Goal: Task Accomplishment & Management: Manage account settings

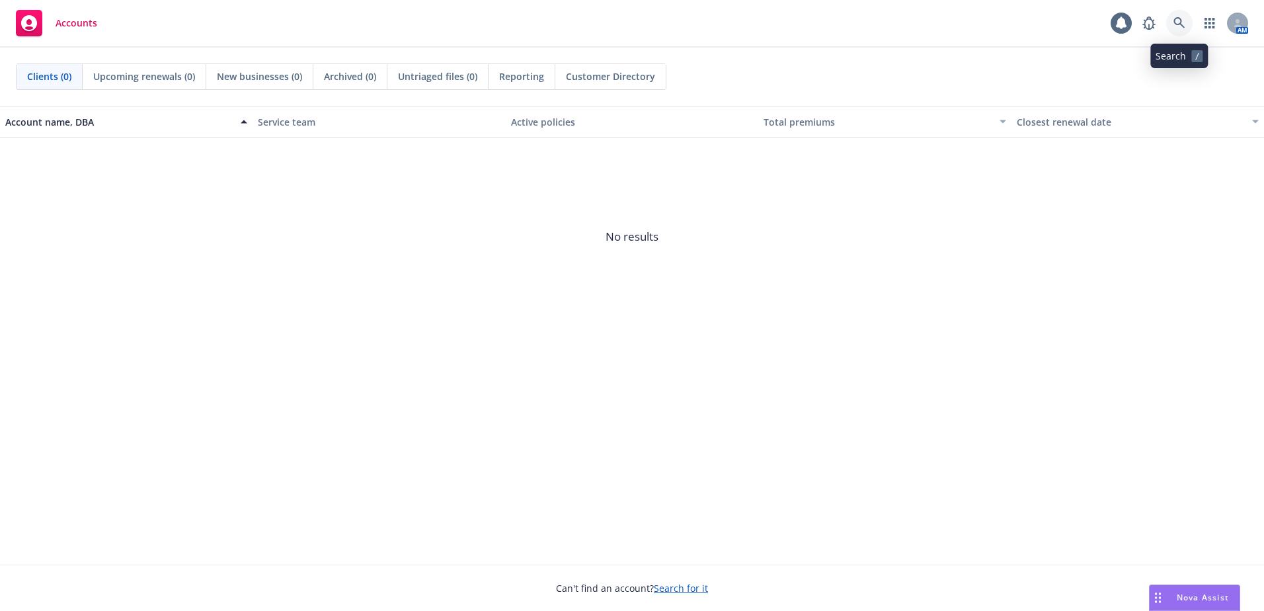
click at [1180, 24] on icon at bounding box center [1179, 22] width 11 height 11
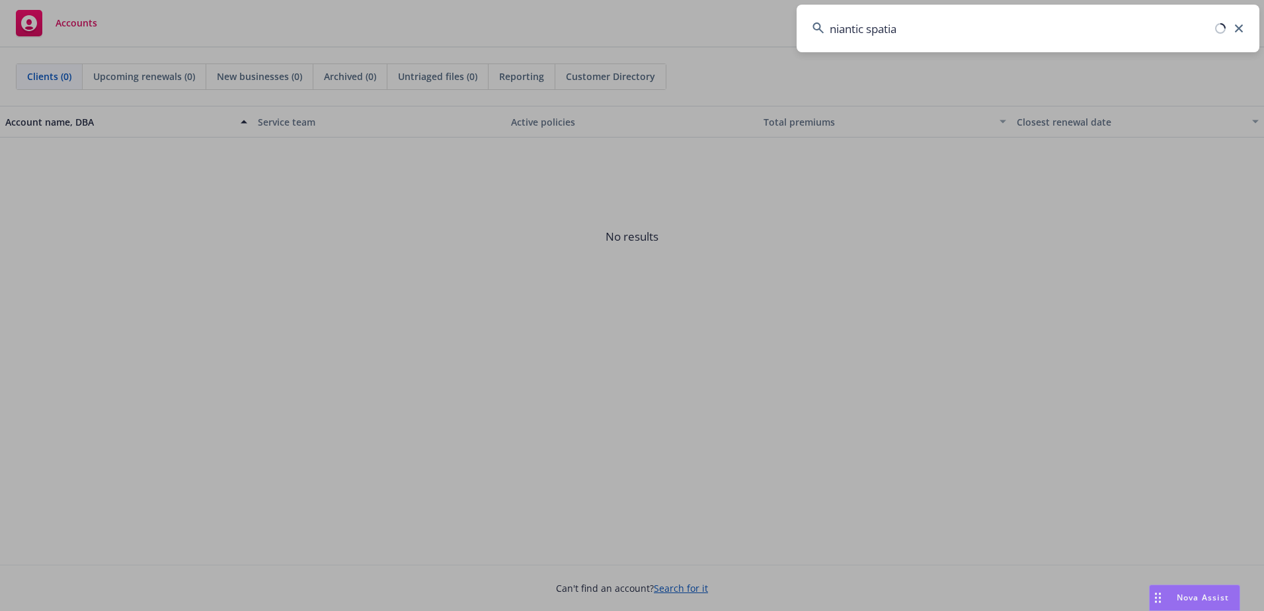
type input "niantic spatial"
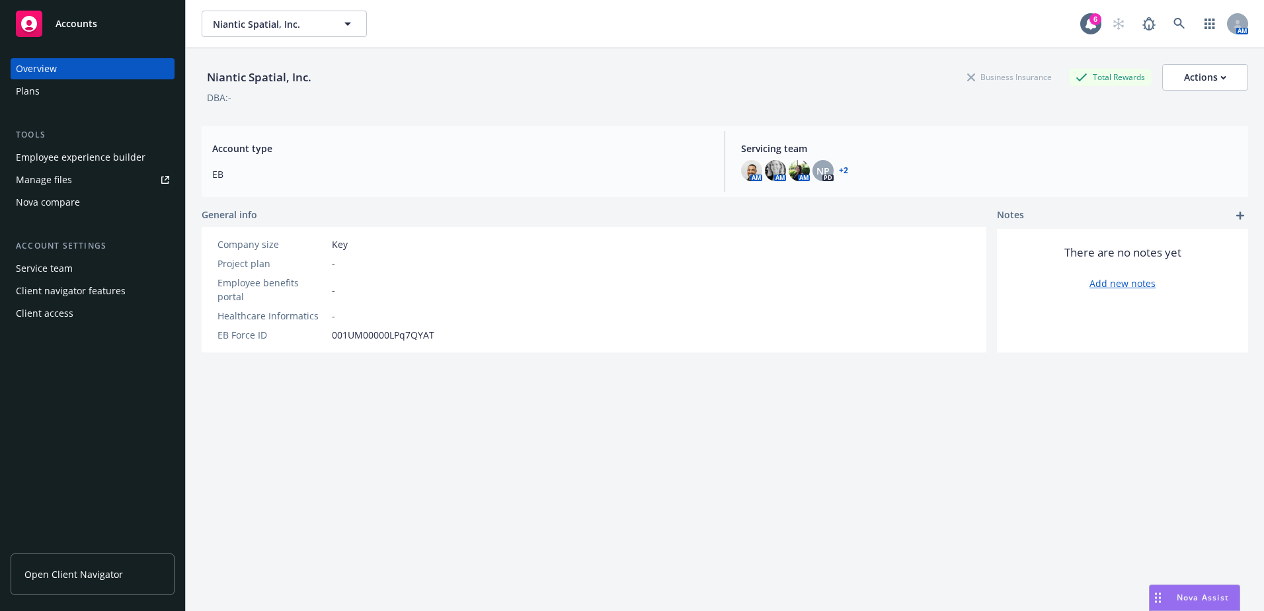
click at [58, 267] on div "Service team" at bounding box center [44, 268] width 57 height 21
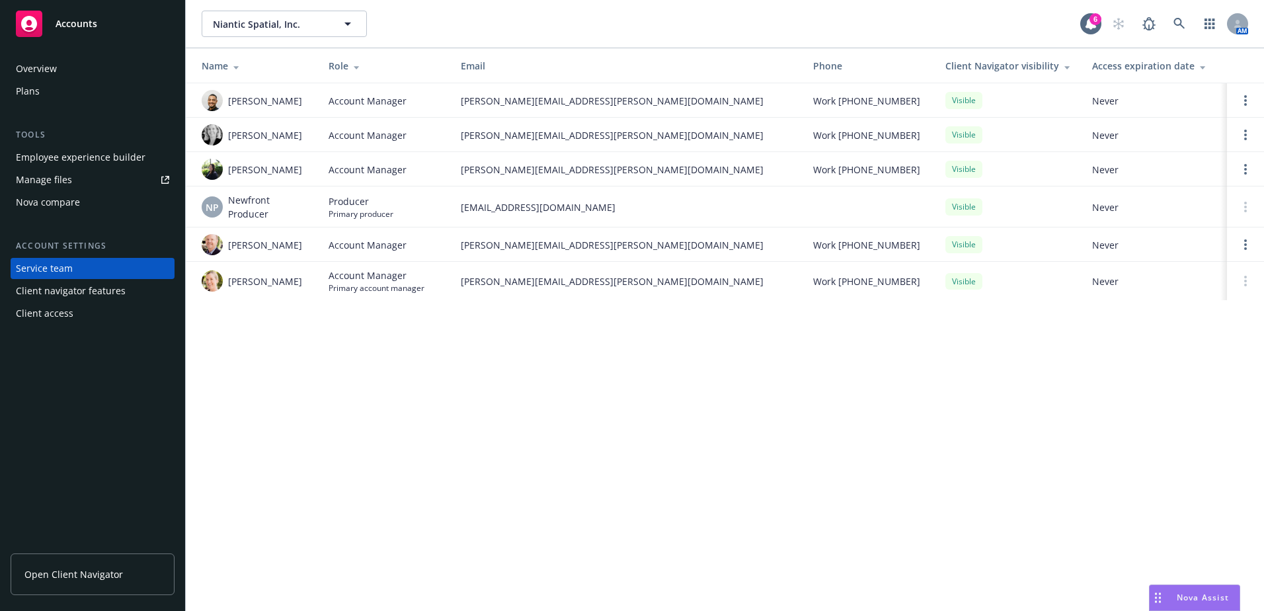
click at [65, 310] on div "Client access" at bounding box center [45, 313] width 58 height 21
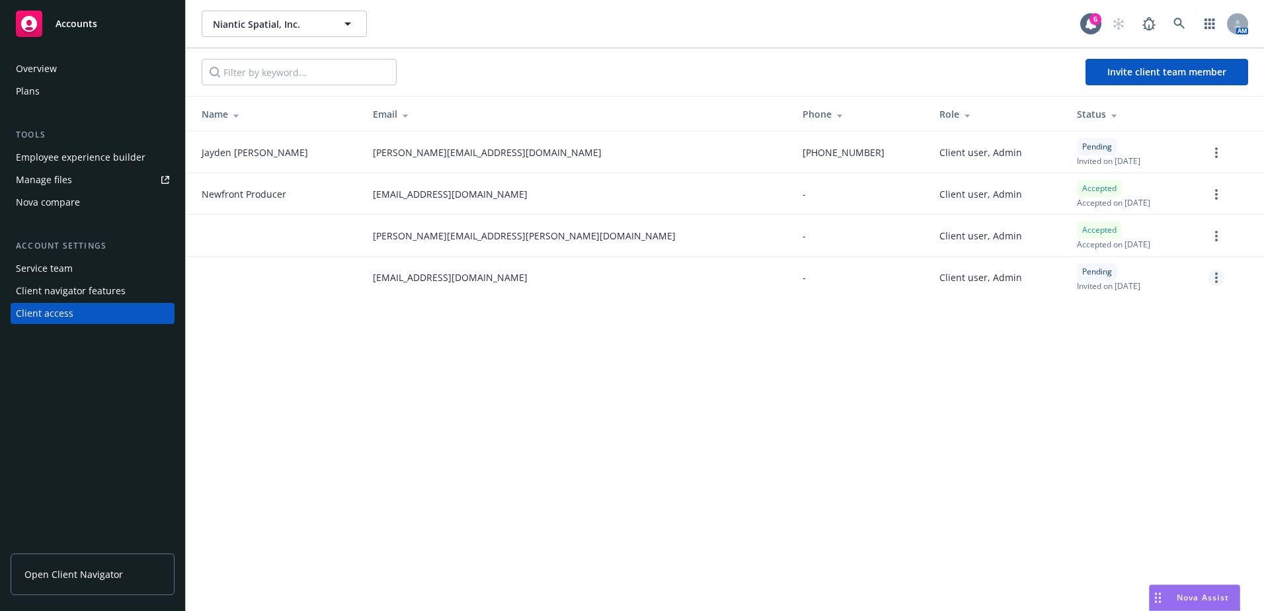
click at [1216, 276] on icon "more" at bounding box center [1216, 277] width 3 height 11
click at [1182, 300] on link "Re-send invite" at bounding box center [1166, 305] width 116 height 26
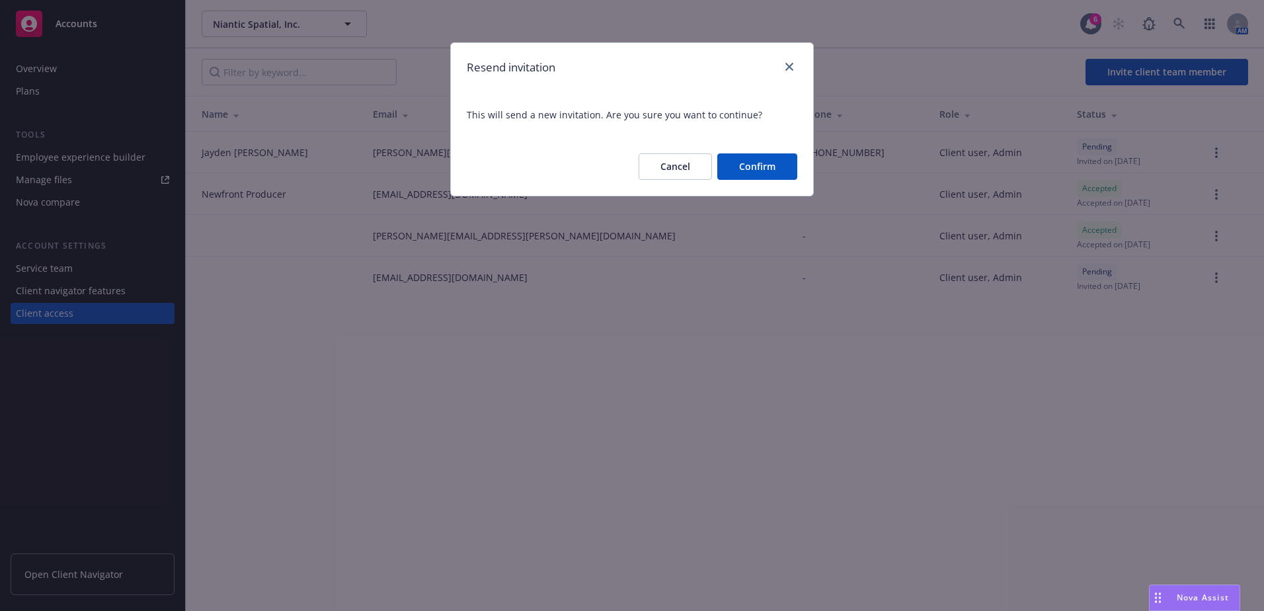
click at [767, 168] on button "Confirm" at bounding box center [757, 166] width 80 height 26
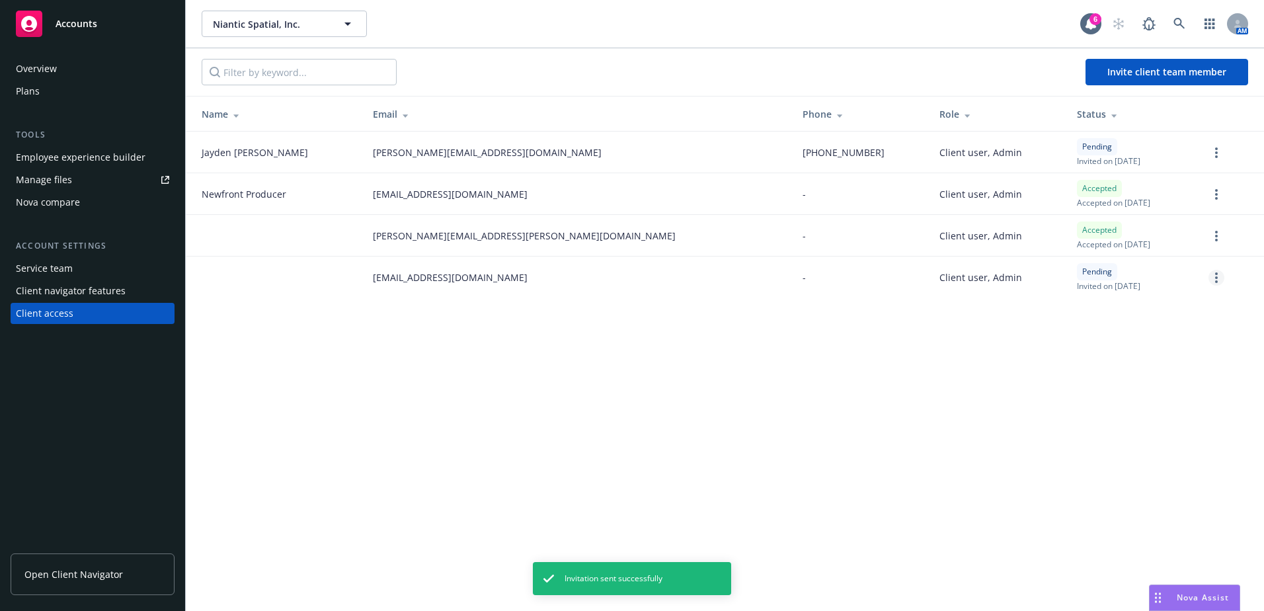
click at [1213, 274] on link "more" at bounding box center [1217, 278] width 16 height 16
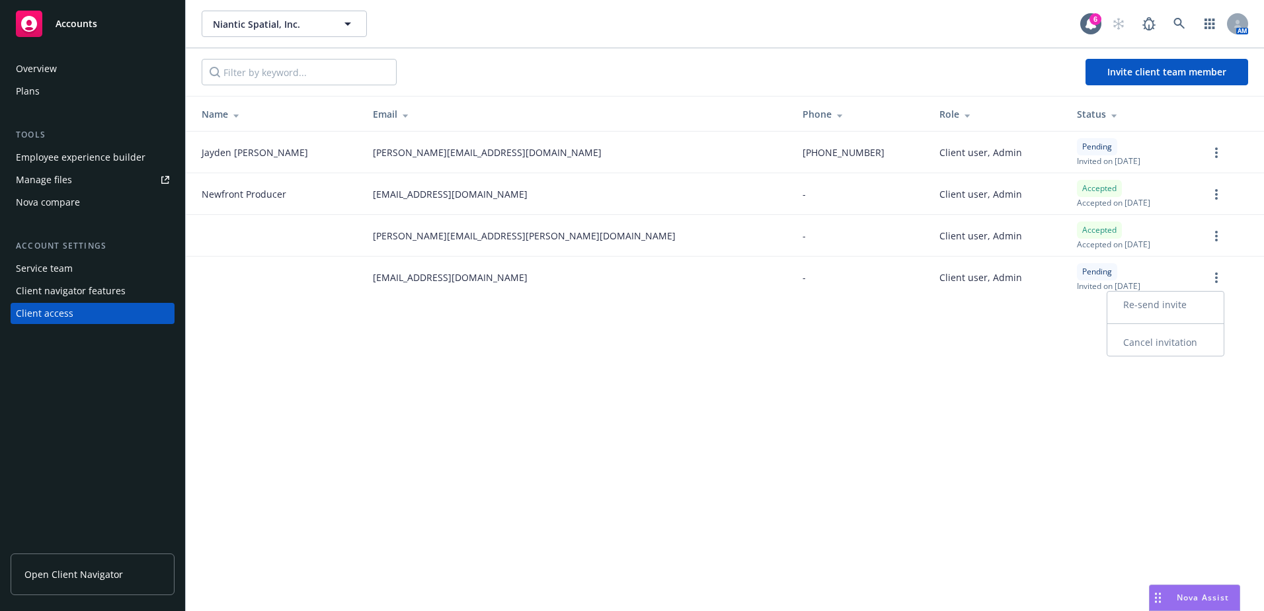
click at [1149, 342] on link "Cancel invitation" at bounding box center [1166, 342] width 116 height 26
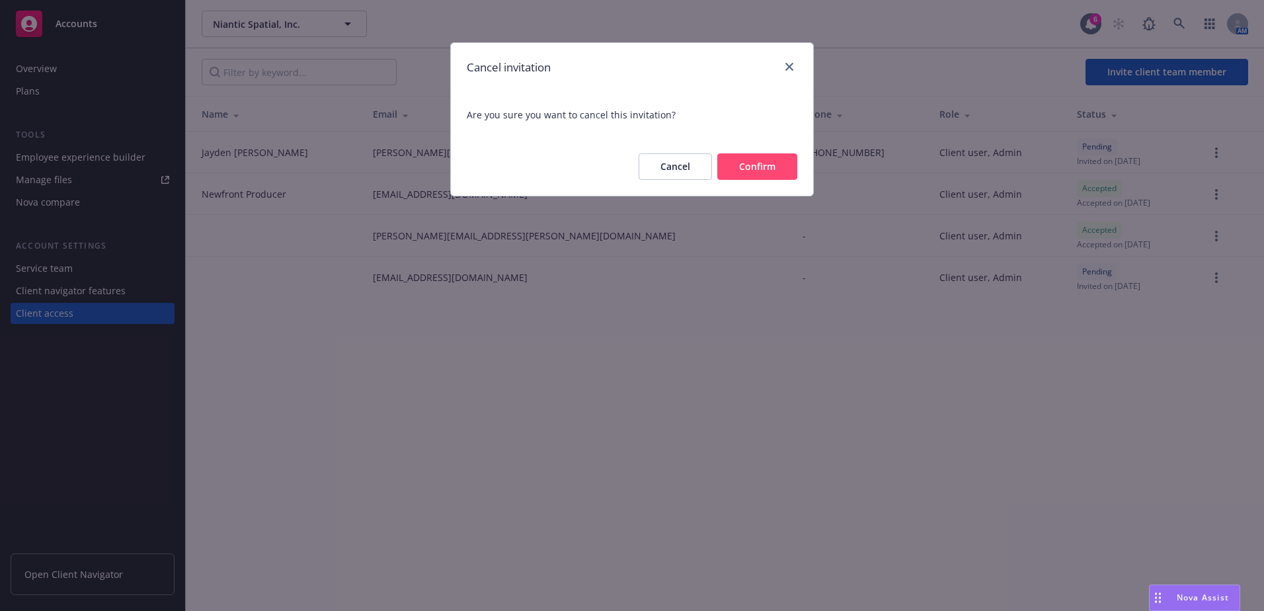
click at [771, 168] on button "Confirm" at bounding box center [757, 166] width 80 height 26
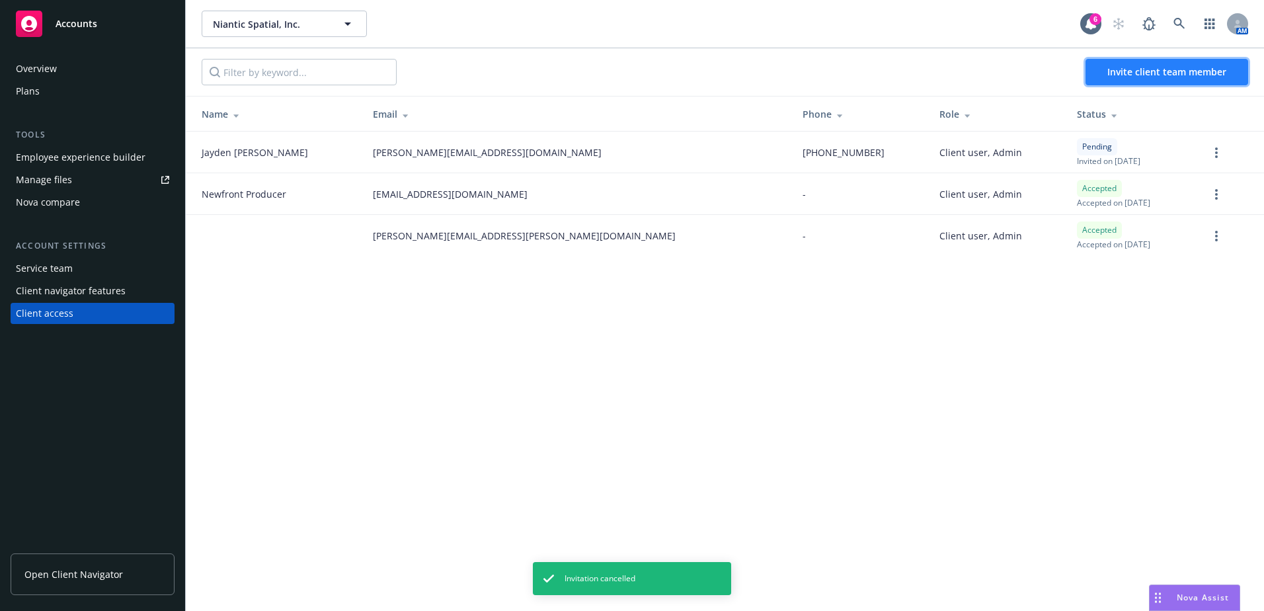
click at [1149, 70] on span "Invite client team member" at bounding box center [1167, 71] width 119 height 13
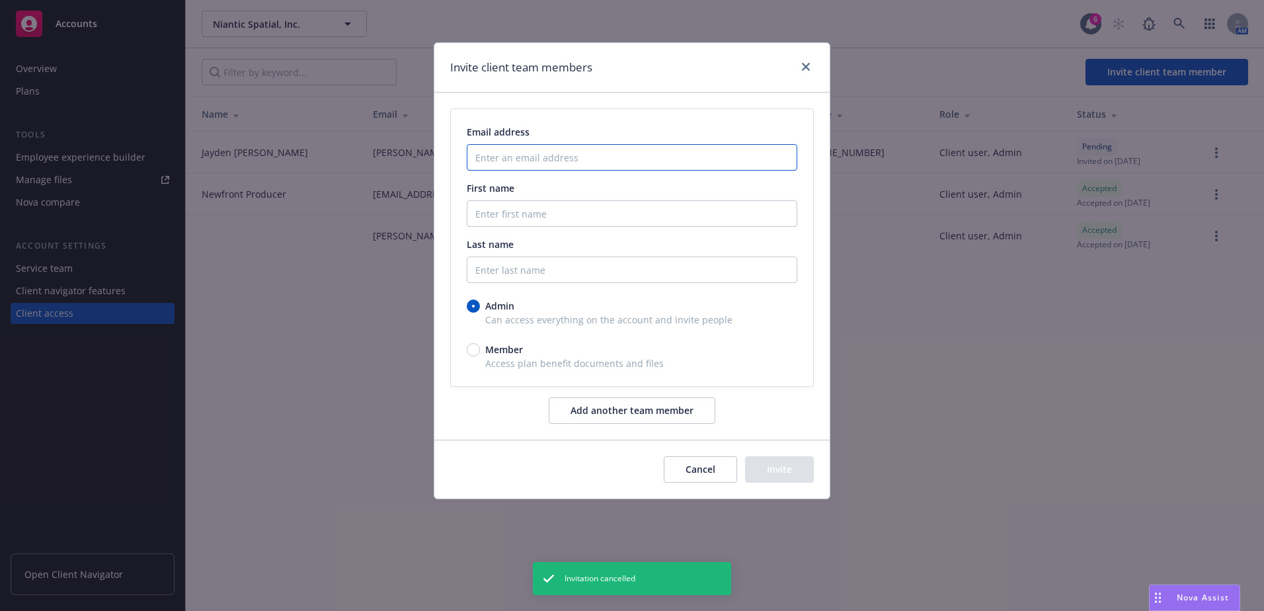
click at [551, 157] on input "Enter an email address" at bounding box center [632, 157] width 331 height 26
paste input "[EMAIL_ADDRESS][DOMAIN_NAME]"
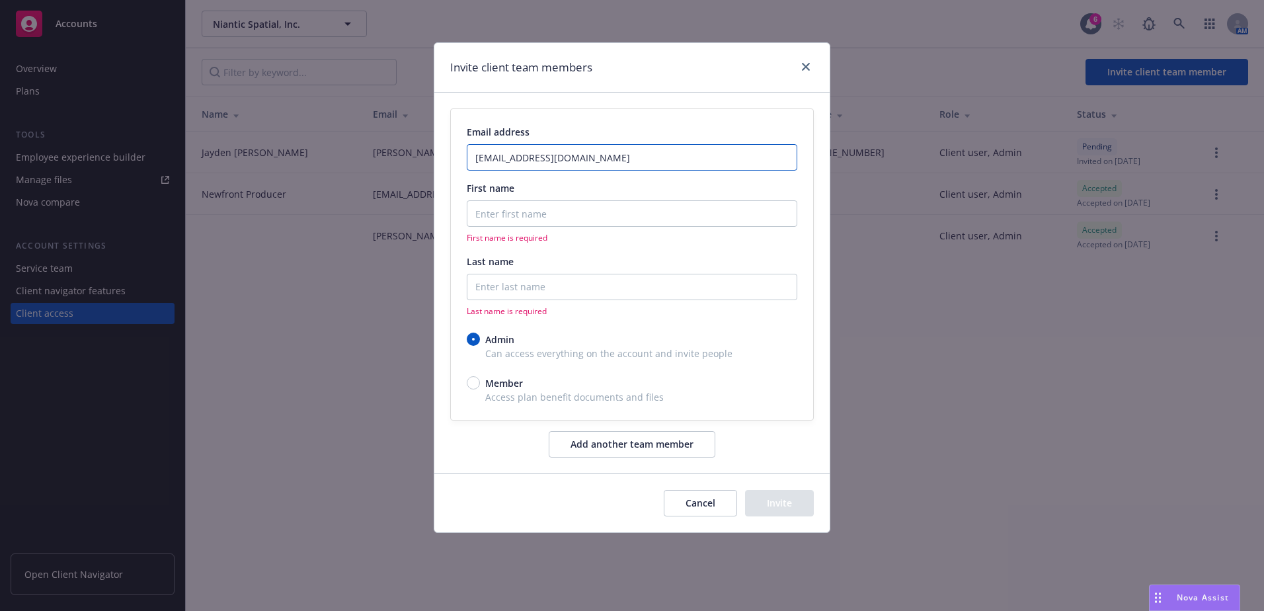
type input "[EMAIL_ADDRESS][DOMAIN_NAME]"
click at [508, 212] on input "First name" at bounding box center [632, 213] width 331 height 26
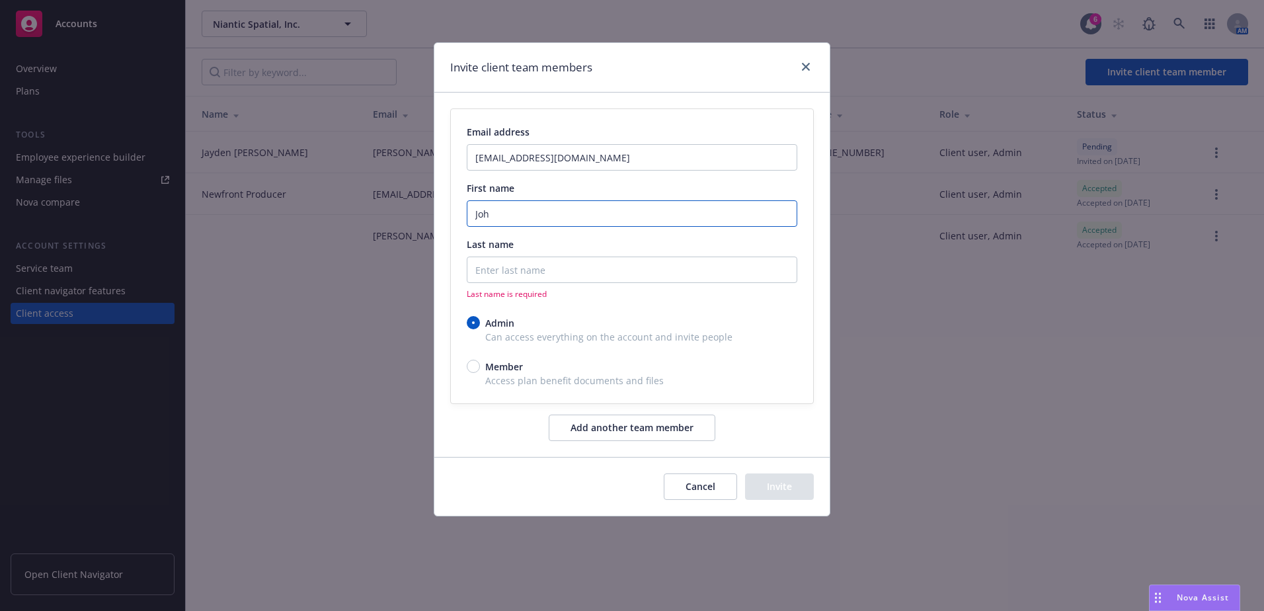
type input "[PERSON_NAME]"
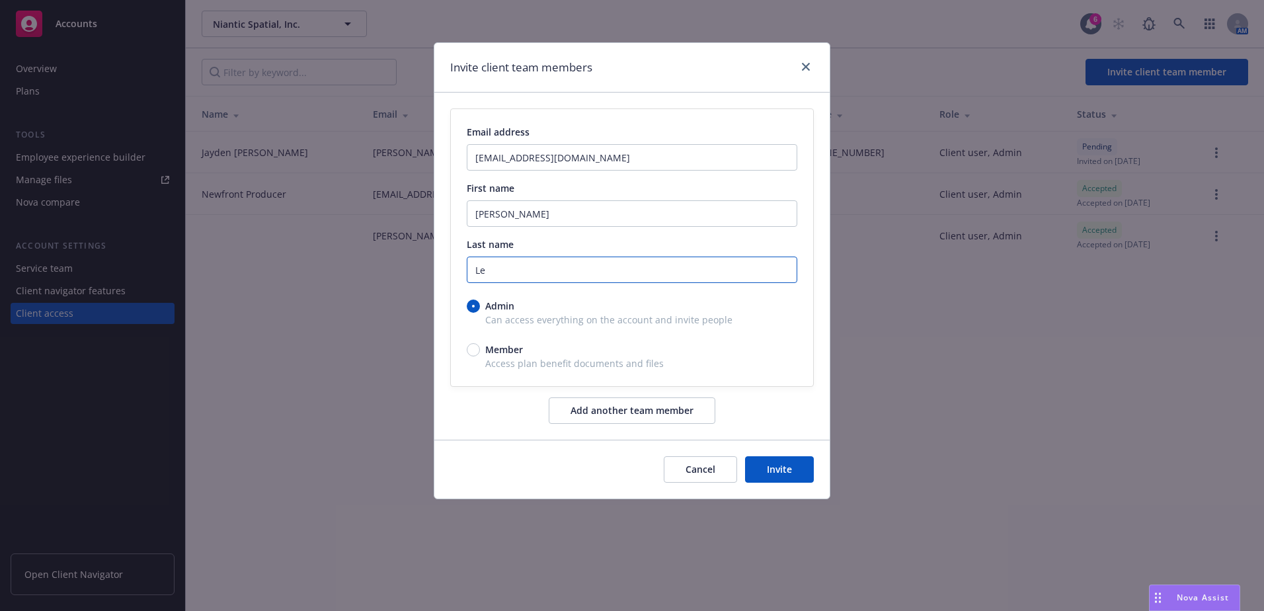
type input "Le"
click at [766, 327] on div "Admin Can access everything on the account and invite people Member Access plan…" at bounding box center [632, 334] width 331 height 71
click at [789, 469] on button "Invite" at bounding box center [779, 469] width 69 height 26
